Goal: Find specific page/section: Find specific page/section

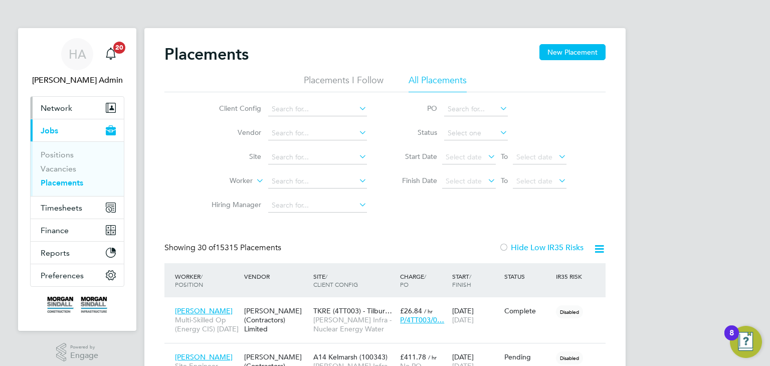
click at [63, 110] on span "Network" at bounding box center [57, 108] width 32 height 10
click at [59, 107] on span "Network" at bounding box center [57, 108] width 32 height 10
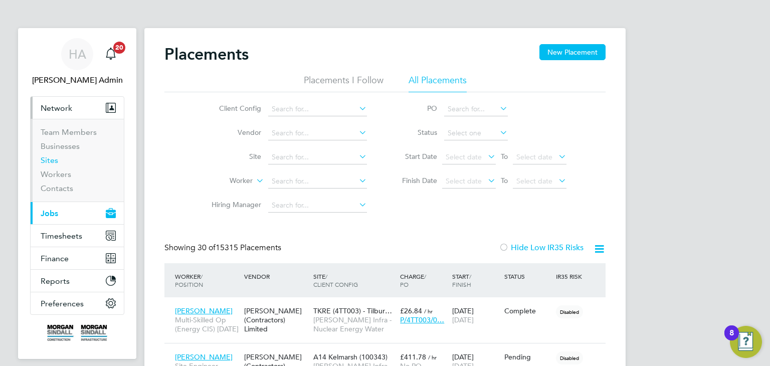
click at [54, 159] on link "Sites" at bounding box center [50, 160] width 18 height 10
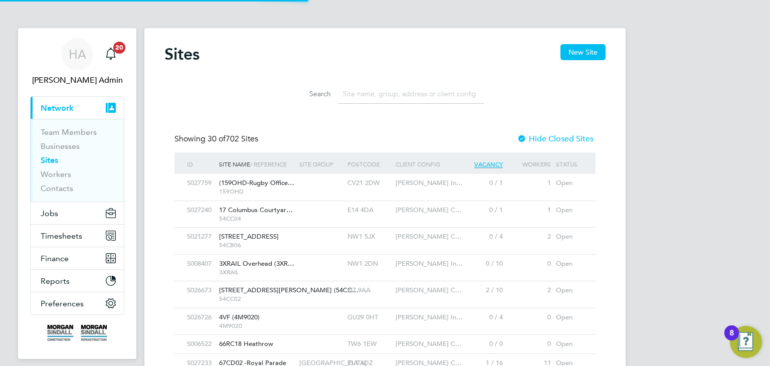
click at [350, 92] on input at bounding box center [411, 94] width 146 height 20
click at [346, 93] on input at bounding box center [411, 94] width 146 height 20
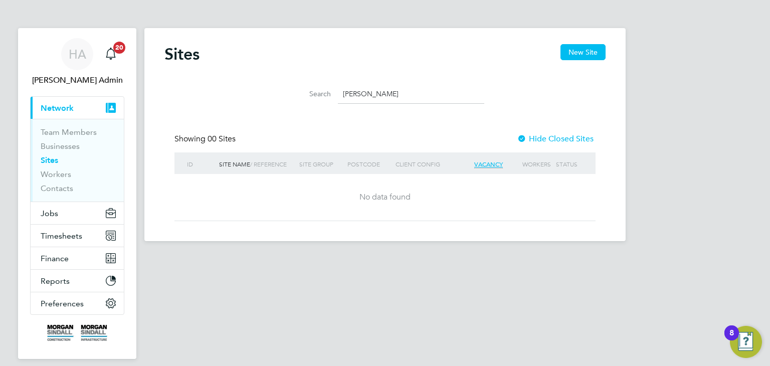
click at [363, 92] on input "appel" at bounding box center [411, 94] width 146 height 20
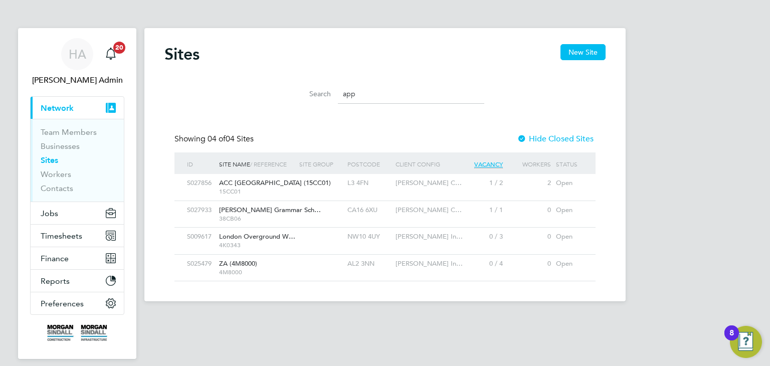
type input "app"
click at [274, 209] on span "Appleby Grammar Sch…" at bounding box center [270, 210] width 102 height 9
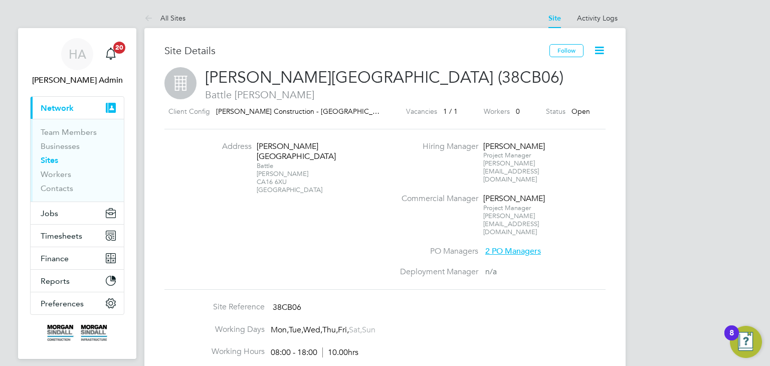
click at [259, 94] on span "Battle [PERSON_NAME]" at bounding box center [384, 94] width 441 height 13
click at [298, 113] on span "[PERSON_NAME] Construction - [GEOGRAPHIC_DATA] and [GEOGRAPHIC_DATA]" at bounding box center [348, 111] width 265 height 9
click at [263, 90] on span "Battle [PERSON_NAME]" at bounding box center [384, 94] width 441 height 13
click at [265, 78] on span "[PERSON_NAME][GEOGRAPHIC_DATA] (38CB06)" at bounding box center [384, 78] width 359 height 20
click at [246, 92] on span "Battle [PERSON_NAME]" at bounding box center [384, 94] width 441 height 13
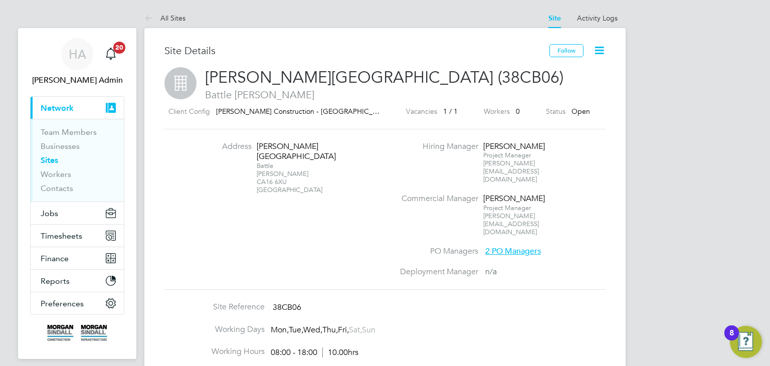
click at [300, 80] on span "[PERSON_NAME][GEOGRAPHIC_DATA] (38CB06)" at bounding box center [384, 78] width 359 height 20
click at [326, 77] on span "[PERSON_NAME][GEOGRAPHIC_DATA] (38CB06)" at bounding box center [384, 78] width 359 height 20
